Goal: Transaction & Acquisition: Purchase product/service

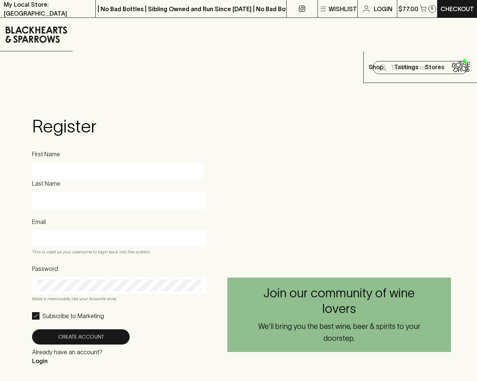
scroll to position [457, 0]
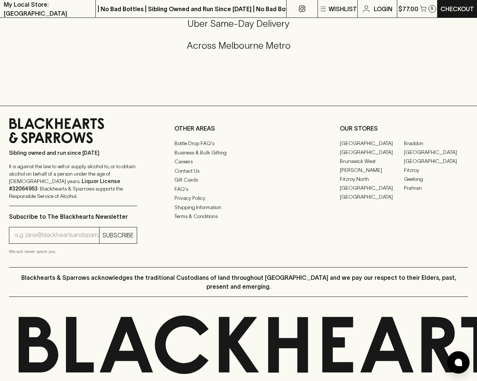
type input "xpkLoRel"
type input "[EMAIL_ADDRESS]"
type input "1"
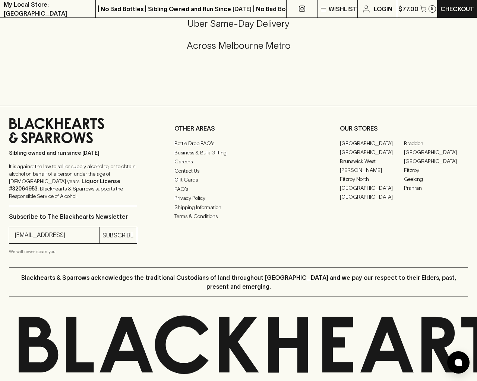
checkbox input "false"
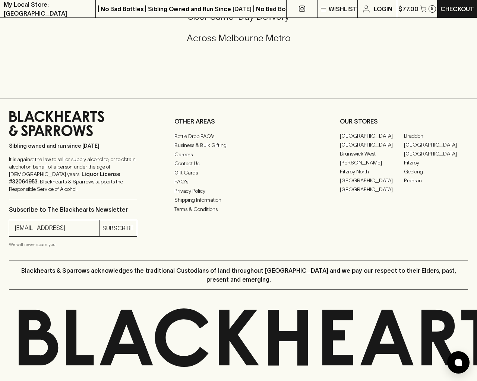
scroll to position [479, 0]
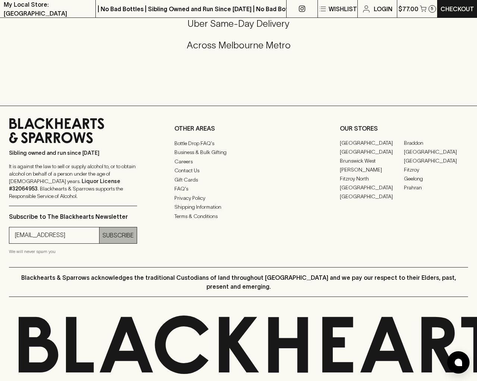
type input "e"
type input "Elderton E Series Chardonnay 2023"
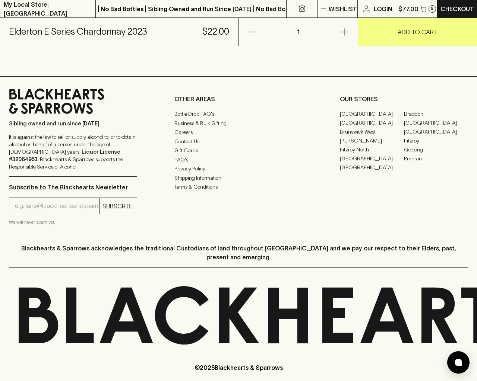
scroll to position [450, 0]
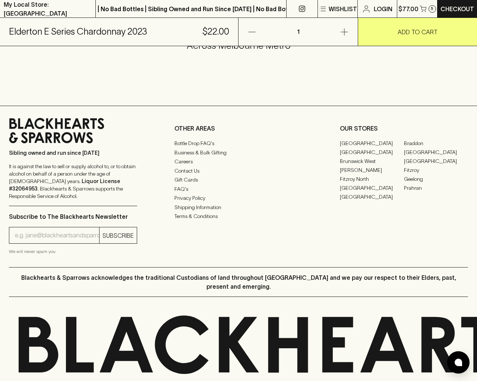
type input "e"
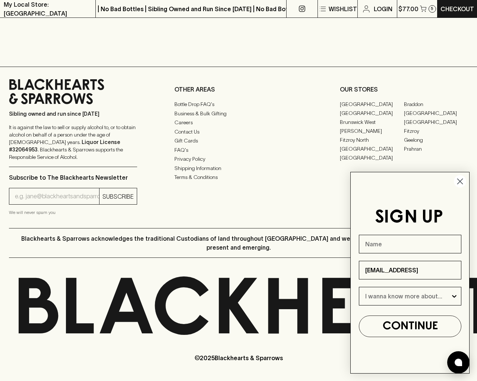
scroll to position [395, 0]
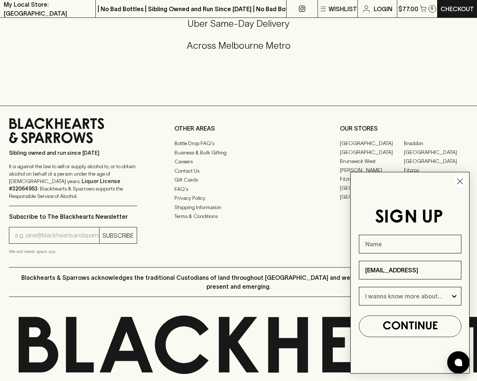
type input "e"
